Goal: Task Accomplishment & Management: Manage account settings

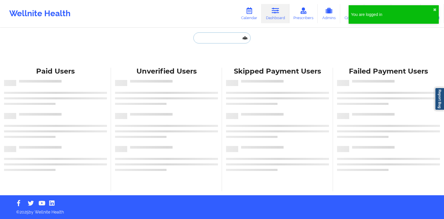
click at [205, 42] on input "text" at bounding box center [222, 37] width 57 height 11
paste input "[EMAIL_ADDRESS][DOMAIN_NAME]"
type input "[EMAIL_ADDRESS][DOMAIN_NAME]"
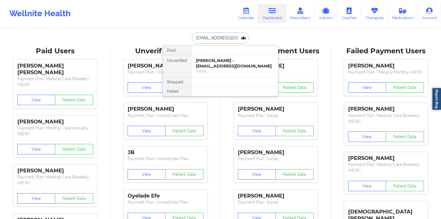
click at [209, 57] on div "[PERSON_NAME] - [EMAIL_ADDRESS][DOMAIN_NAME] Social" at bounding box center [234, 66] width 87 height 22
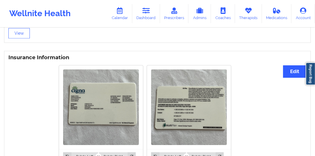
scroll to position [408, 0]
click at [288, 72] on button "Edit" at bounding box center [294, 72] width 23 height 12
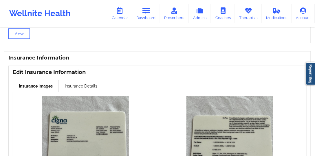
click at [90, 88] on link "Insurance Details" at bounding box center [81, 86] width 45 height 12
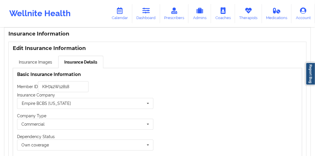
scroll to position [458, 0]
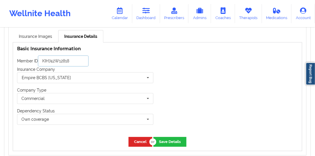
click at [72, 62] on input "KIH742W12818" at bounding box center [63, 61] width 51 height 11
paste input "21291331701"
type input "21291331701"
click at [75, 76] on input "text" at bounding box center [86, 78] width 136 height 10
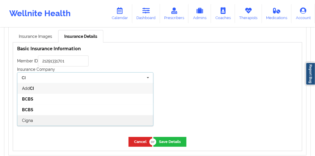
type input "CI"
click at [64, 118] on div "Cigna" at bounding box center [85, 120] width 136 height 11
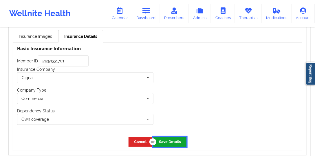
click at [171, 140] on button "Save Details" at bounding box center [169, 142] width 33 height 10
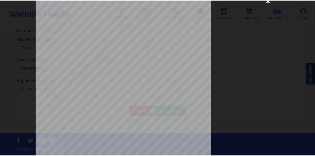
scroll to position [0, 0]
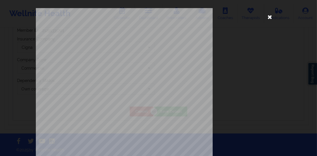
click at [269, 16] on icon at bounding box center [270, 16] width 9 height 9
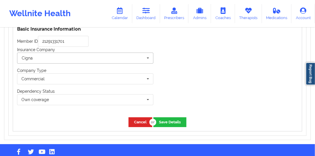
scroll to position [472, 0]
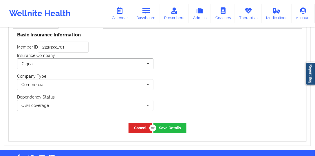
click at [84, 66] on input "text" at bounding box center [86, 64] width 136 height 10
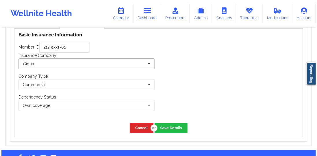
scroll to position [94, 0]
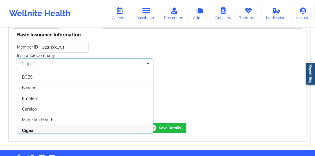
click at [84, 66] on input "text" at bounding box center [86, 64] width 136 height 10
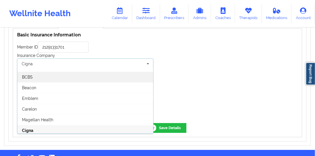
drag, startPoint x: 75, startPoint y: 73, endPoint x: 71, endPoint y: 54, distance: 19.7
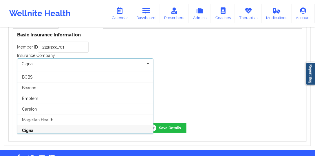
click at [75, 73] on div "BCBS" at bounding box center [85, 77] width 136 height 11
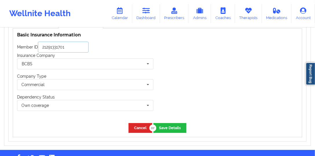
click at [72, 45] on input "21291331701" at bounding box center [63, 47] width 51 height 11
paste input "KIH742W12818"
type input "KIH742W12818"
click at [187, 128] on div "Cancel Save Details" at bounding box center [157, 128] width 289 height 18
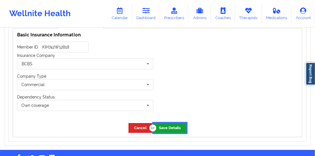
click at [184, 129] on button "Save Details" at bounding box center [169, 128] width 33 height 10
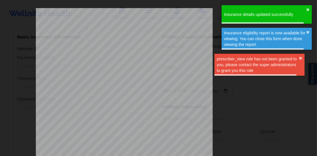
type input "KIH742W12818"
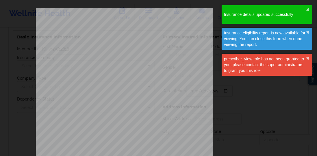
scroll to position [470, 0]
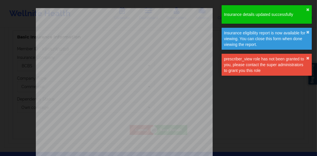
click at [217, 86] on div "ELIGIBILITY INQUIRY REPORT [DATE] QUERY CRITERIA PAYER : DOS : Batch : PROVIDER…" at bounding box center [159, 122] width 246 height 229
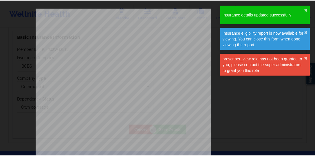
scroll to position [472, 0]
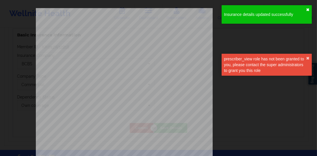
click at [309, 9] on button "✖︎" at bounding box center [307, 10] width 3 height 5
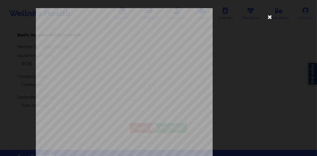
click at [271, 17] on icon at bounding box center [270, 16] width 9 height 9
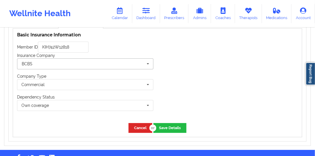
click at [43, 68] on input "text" at bounding box center [86, 64] width 136 height 10
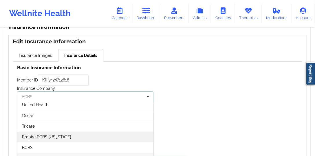
scroll to position [65, 0]
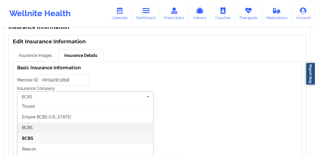
click at [50, 126] on div "BCBS" at bounding box center [85, 127] width 136 height 11
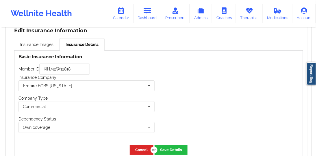
scroll to position [455, 0]
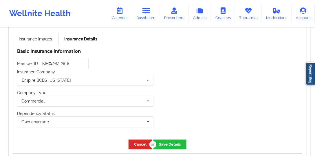
drag, startPoint x: 178, startPoint y: 136, endPoint x: 176, endPoint y: 139, distance: 3.5
click at [178, 136] on div "Cancel Save Details" at bounding box center [157, 145] width 289 height 18
click at [175, 141] on button "Save Details" at bounding box center [169, 145] width 33 height 10
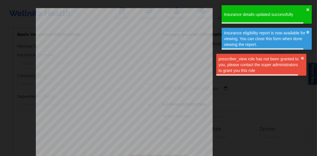
click at [215, 75] on div "ELIGIBILITY INQUIRY REPORT [DATE] QUERY CRITERIA PAYER : DOS : Batch : PROVIDER…" at bounding box center [159, 122] width 246 height 229
type input "KIH742W12818"
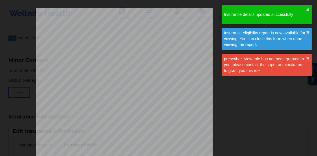
scroll to position [453, 0]
click at [305, 9] on div "Insurance details updated successfully ✖︎" at bounding box center [267, 14] width 90 height 19
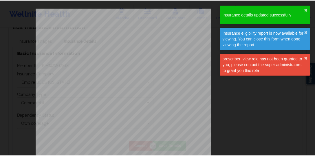
scroll to position [455, 0]
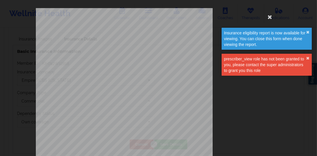
click at [306, 31] on div "Insurance eligibility report is now available for viewing. You can close this f…" at bounding box center [265, 38] width 82 height 17
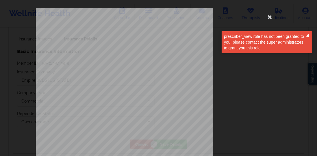
click at [308, 35] on button "✖︎" at bounding box center [307, 36] width 3 height 5
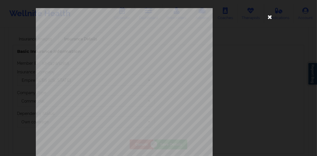
click at [270, 18] on icon at bounding box center [270, 16] width 9 height 9
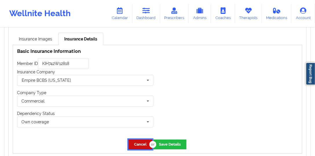
click at [138, 147] on button "Cancel" at bounding box center [140, 145] width 24 height 10
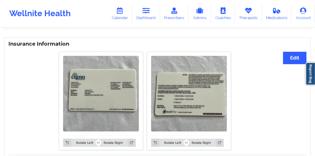
scroll to position [439, 0]
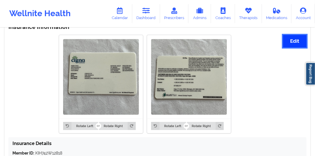
click at [288, 41] on button "Edit" at bounding box center [294, 41] width 23 height 12
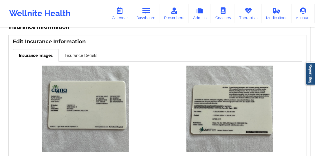
click at [79, 58] on link "Insurance Details" at bounding box center [81, 55] width 45 height 12
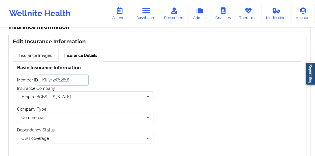
click at [71, 77] on input "KIH742W12818" at bounding box center [63, 80] width 51 height 11
paste input "21291331701"
type input "21291331701"
click at [66, 98] on input "text" at bounding box center [86, 97] width 136 height 10
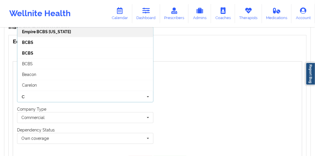
scroll to position [41, 0]
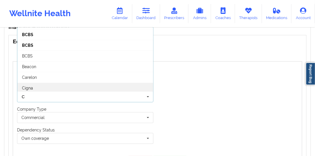
type input "C"
click at [56, 88] on div "Cigna" at bounding box center [85, 88] width 136 height 11
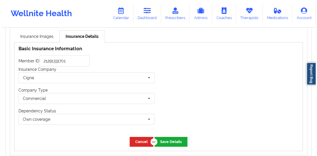
scroll to position [488, 0]
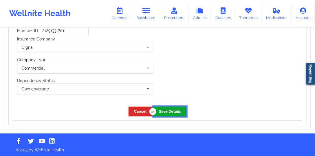
click at [167, 113] on button "Save Details" at bounding box center [169, 112] width 33 height 10
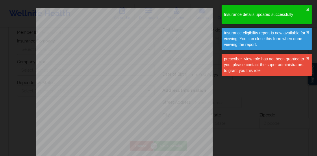
type input "21291331701"
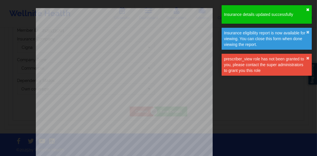
click at [307, 11] on button "✖︎" at bounding box center [307, 10] width 3 height 5
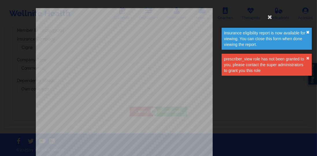
click at [308, 32] on button "✖︎" at bounding box center [307, 32] width 3 height 5
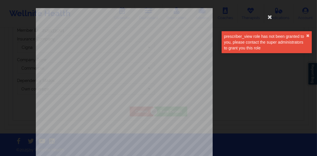
click at [270, 17] on div "Insurance eligibility report is now available for viewing. You can close this f…" at bounding box center [267, 31] width 93 height 54
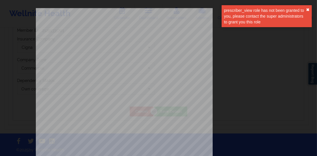
click at [308, 11] on button "✖︎" at bounding box center [307, 10] width 3 height 5
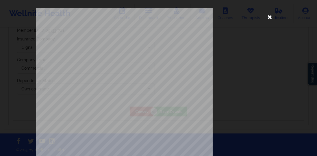
click at [272, 20] on icon at bounding box center [270, 16] width 9 height 9
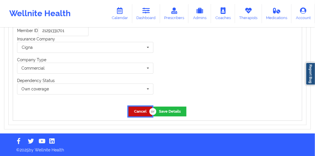
click at [141, 108] on button "Cancel" at bounding box center [140, 112] width 24 height 10
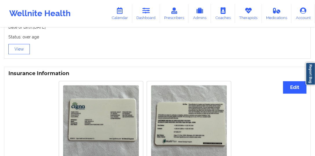
scroll to position [389, 0]
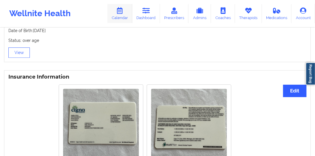
drag, startPoint x: 113, startPoint y: 15, endPoint x: 121, endPoint y: 18, distance: 8.4
click at [113, 15] on link "Calendar" at bounding box center [119, 13] width 25 height 19
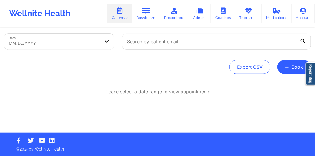
scroll to position [30, 0]
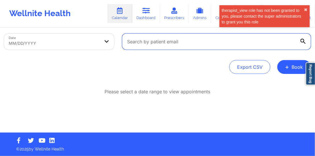
click at [171, 37] on input "text" at bounding box center [216, 42] width 189 height 16
paste input "[PERSON_NAME][EMAIL_ADDRESS][DOMAIN_NAME]"
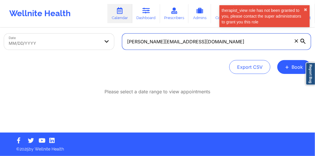
click at [305, 45] on input "[PERSON_NAME][EMAIL_ADDRESS][DOMAIN_NAME]" at bounding box center [216, 42] width 189 height 16
type input "[PERSON_NAME][EMAIL_ADDRESS][DOMAIN_NAME]"
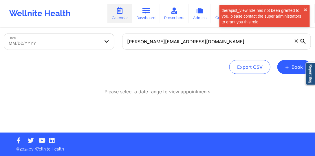
click at [304, 42] on icon at bounding box center [302, 41] width 5 height 5
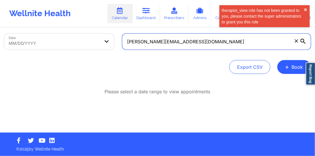
click at [304, 42] on input "[PERSON_NAME][EMAIL_ADDRESS][DOMAIN_NAME]" at bounding box center [216, 42] width 189 height 16
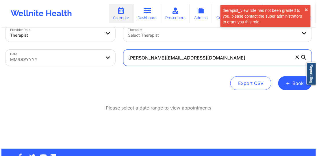
scroll to position [0, 0]
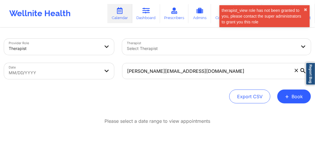
click at [80, 66] on body "therapist_view role has not been granted to you, please contact the super admin…" at bounding box center [157, 78] width 315 height 156
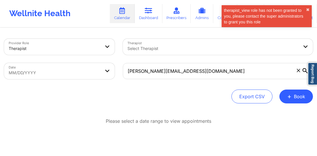
select select "2025-8"
select select "2025-9"
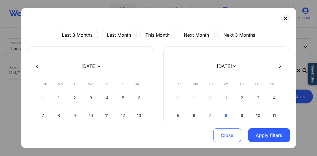
click at [42, 69] on div at bounding box center [158, 66] width 263 height 9
click at [40, 68] on button at bounding box center [37, 66] width 6 height 5
select select "2025-7"
select select "2025-8"
click at [40, 68] on button at bounding box center [37, 66] width 6 height 5
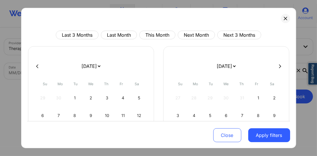
click at [40, 68] on button at bounding box center [37, 66] width 6 height 5
select select "2025-4"
select select "2025-5"
click at [103, 97] on div "1" at bounding box center [107, 98] width 15 height 16
select select "2025-4"
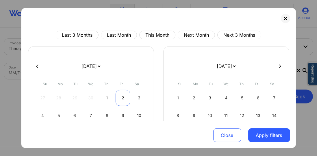
select select "2025-5"
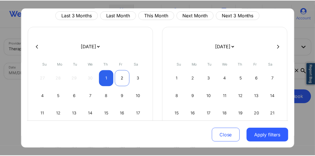
scroll to position [49, 0]
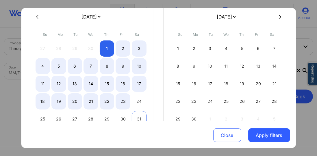
select select "2025-4"
select select "2025-5"
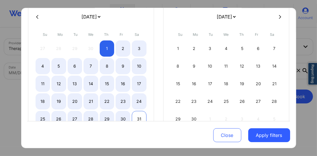
click at [134, 115] on div "31" at bounding box center [139, 119] width 15 height 16
select select "2025-4"
select select "2025-5"
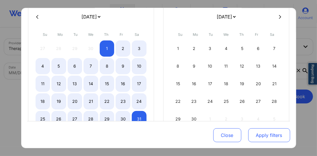
click at [254, 130] on button "Apply filters" at bounding box center [270, 135] width 42 height 14
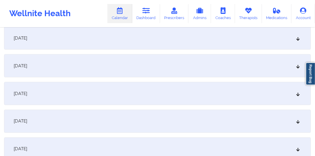
scroll to position [760, 0]
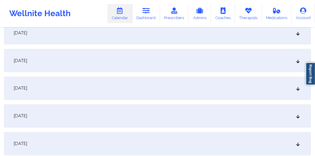
click at [63, 111] on div "[DATE]" at bounding box center [157, 116] width 307 height 23
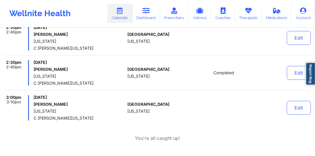
scroll to position [909, 0]
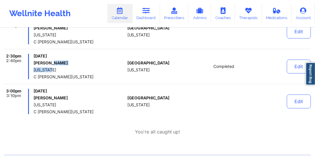
drag, startPoint x: 52, startPoint y: 63, endPoint x: 86, endPoint y: 70, distance: 34.5
click at [86, 70] on div "[DATE] [PERSON_NAME] [US_STATE] C [PERSON_NAME][US_STATE]" at bounding box center [79, 66] width 91 height 25
click at [86, 70] on span "[US_STATE]" at bounding box center [79, 70] width 91 height 5
click at [66, 68] on span "[US_STATE]" at bounding box center [79, 70] width 91 height 5
